Goal: Transaction & Acquisition: Purchase product/service

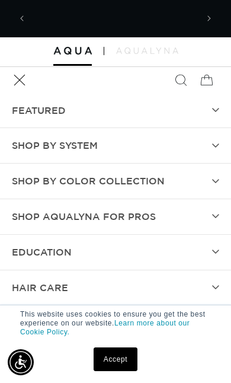
scroll to position [0, 332]
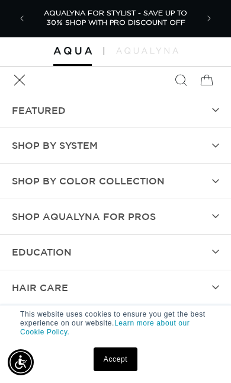
click at [199, 184] on summary "Shop by Color Collection" at bounding box center [115, 181] width 231 height 35
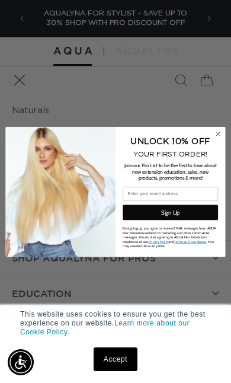
scroll to position [98, 0]
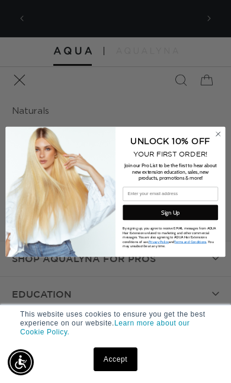
click at [218, 136] on circle "Close dialog" at bounding box center [218, 133] width 9 height 9
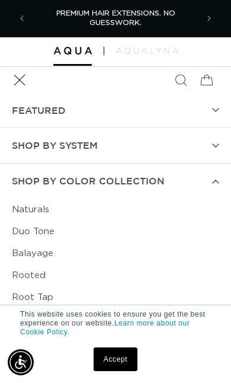
scroll to position [-5, 0]
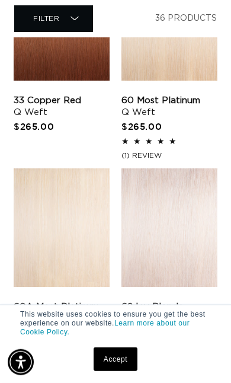
scroll to position [0, 332]
click at [181, 301] on link "62 Icy Blonde Q Weft" at bounding box center [170, 313] width 96 height 24
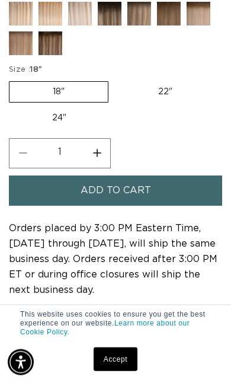
scroll to position [0, 401]
click at [148, 206] on span "Add to cart" at bounding box center [116, 191] width 71 height 30
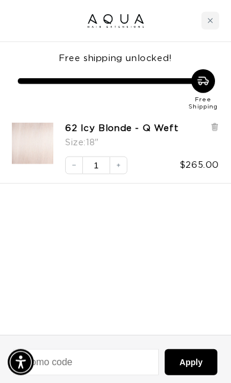
scroll to position [0, 0]
click at [217, 131] on div at bounding box center [215, 137] width 9 height 28
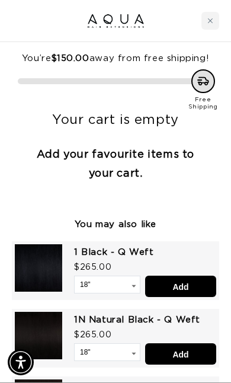
click at [218, 24] on div "Close cart" at bounding box center [211, 21] width 18 height 18
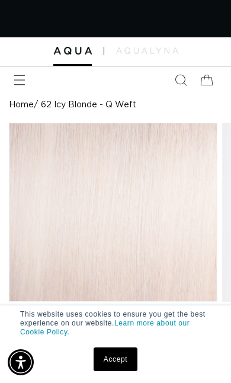
click at [17, 78] on icon "Menu" at bounding box center [20, 80] width 12 height 12
